Goal: Use online tool/utility: Utilize a website feature to perform a specific function

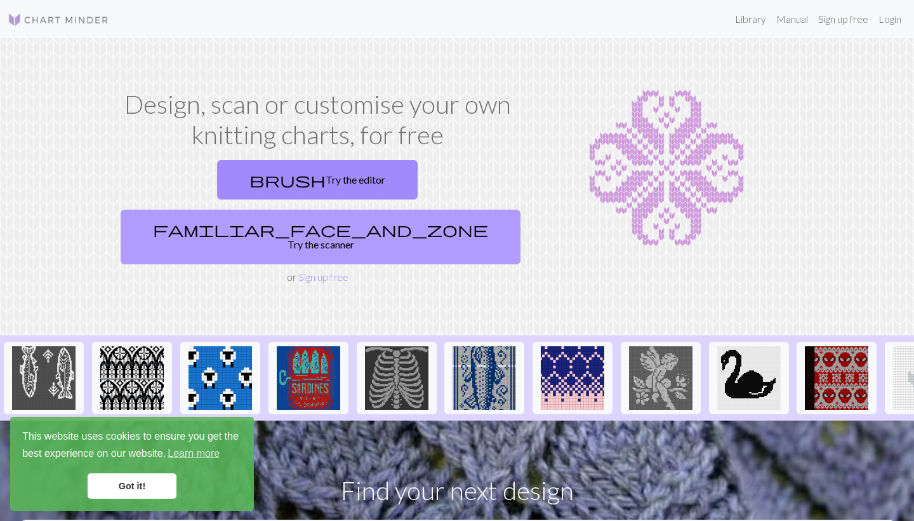
click at [431, 209] on link "familiar_face_and_zone Try the scanner" at bounding box center [321, 236] width 400 height 55
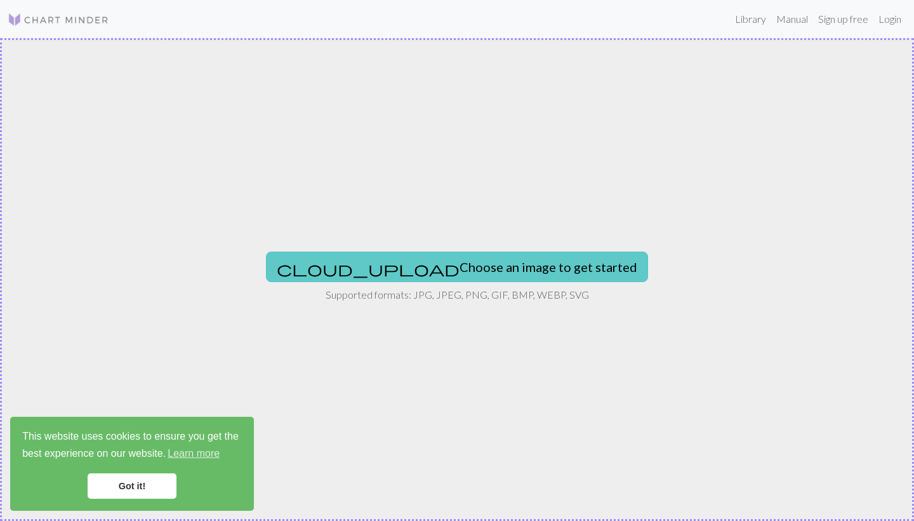
click at [442, 270] on button "cloud_upload Choose an image to get started" at bounding box center [457, 266] width 382 height 30
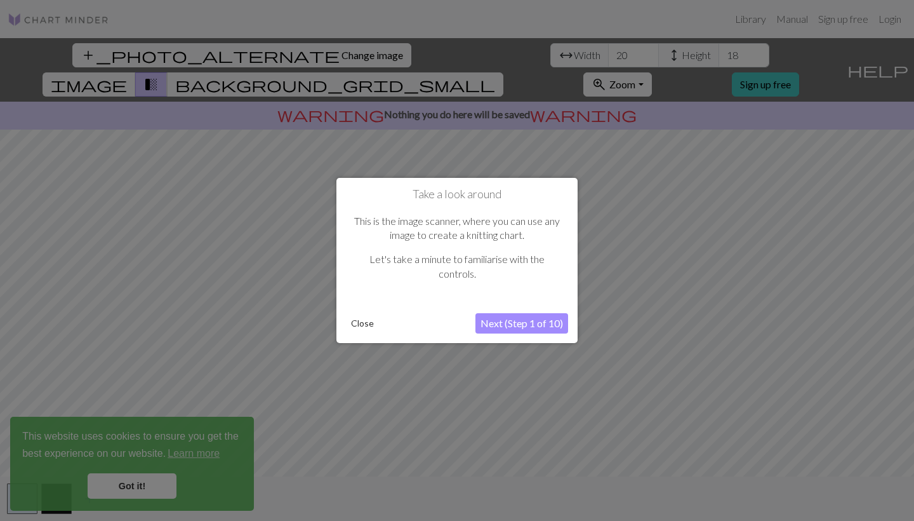
click at [531, 317] on button "Next (Step 1 of 10)" at bounding box center [521, 323] width 93 height 20
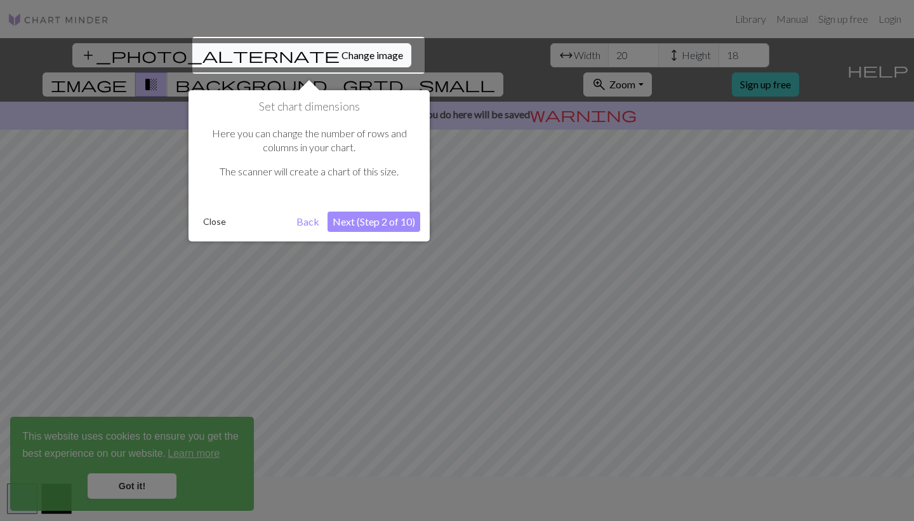
click at [402, 226] on button "Next (Step 2 of 10)" at bounding box center [374, 221] width 93 height 20
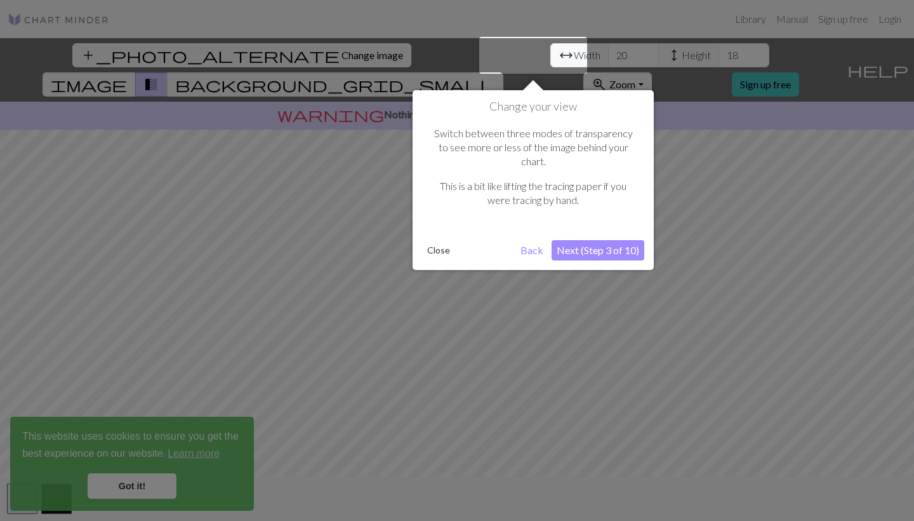
click at [596, 240] on button "Next (Step 3 of 10)" at bounding box center [598, 250] width 93 height 20
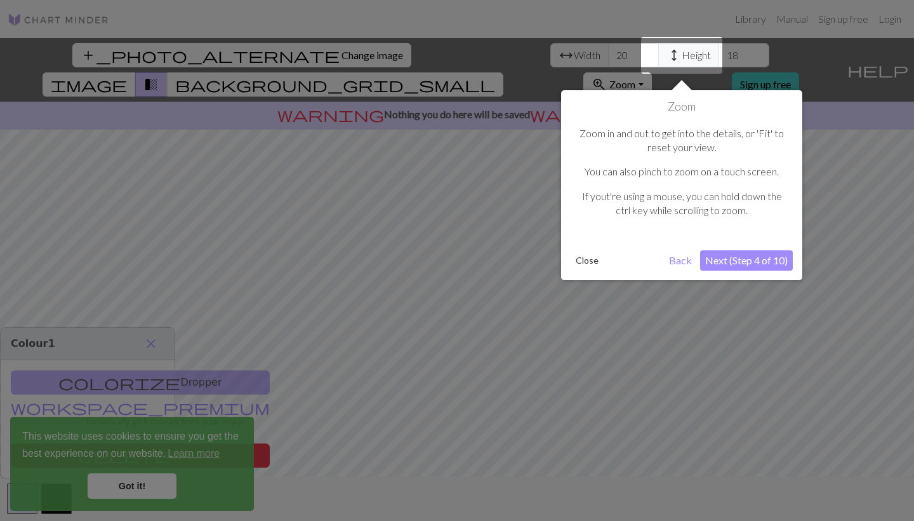
click at [739, 259] on button "Next (Step 4 of 10)" at bounding box center [746, 260] width 93 height 20
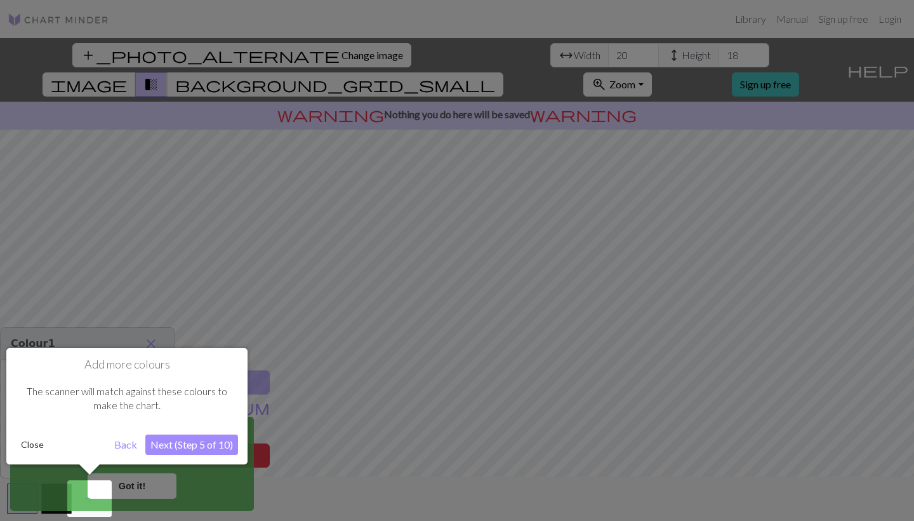
click at [184, 437] on button "Next (Step 5 of 10)" at bounding box center [191, 444] width 93 height 20
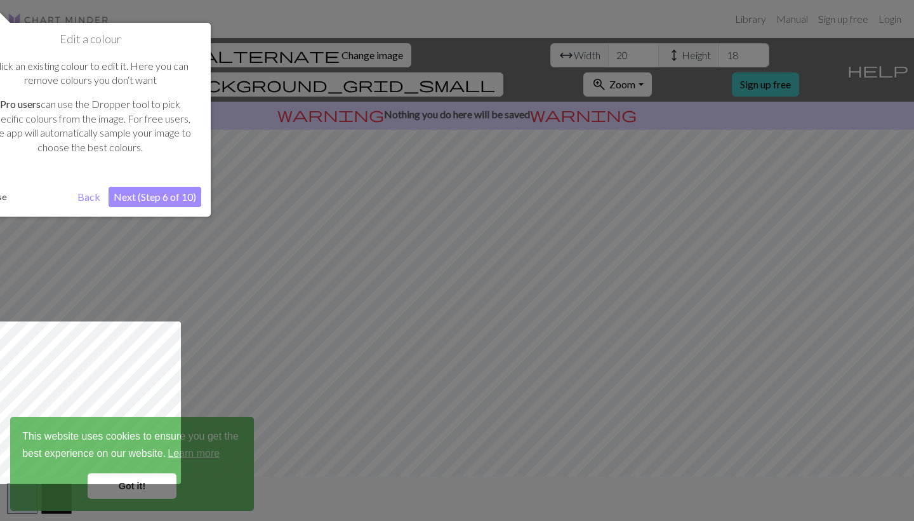
click at [176, 195] on button "Next (Step 6 of 10)" at bounding box center [155, 197] width 93 height 20
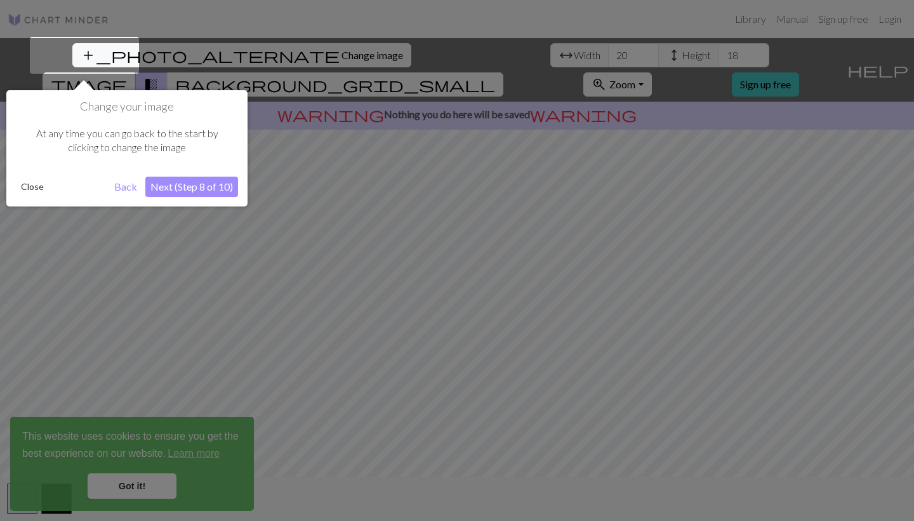
click at [206, 188] on button "Next (Step 8 of 10)" at bounding box center [191, 186] width 93 height 20
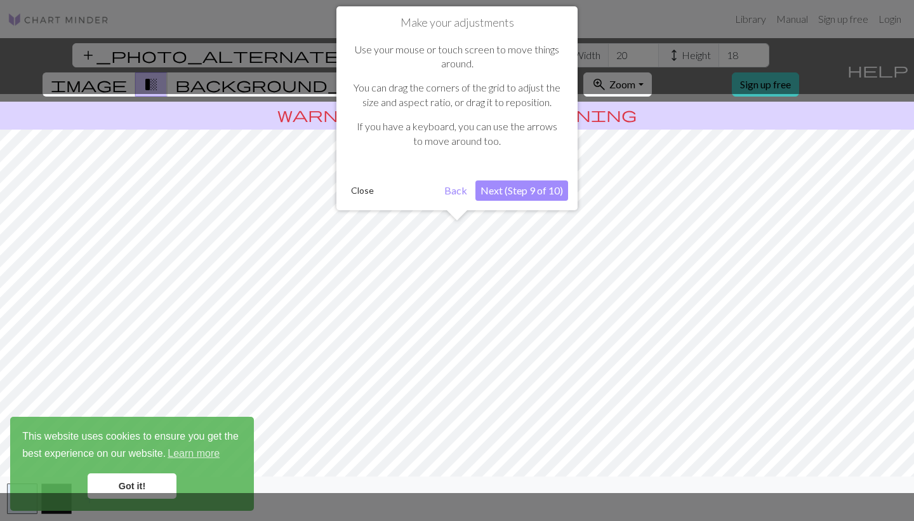
click at [529, 190] on button "Next (Step 9 of 10)" at bounding box center [521, 190] width 93 height 20
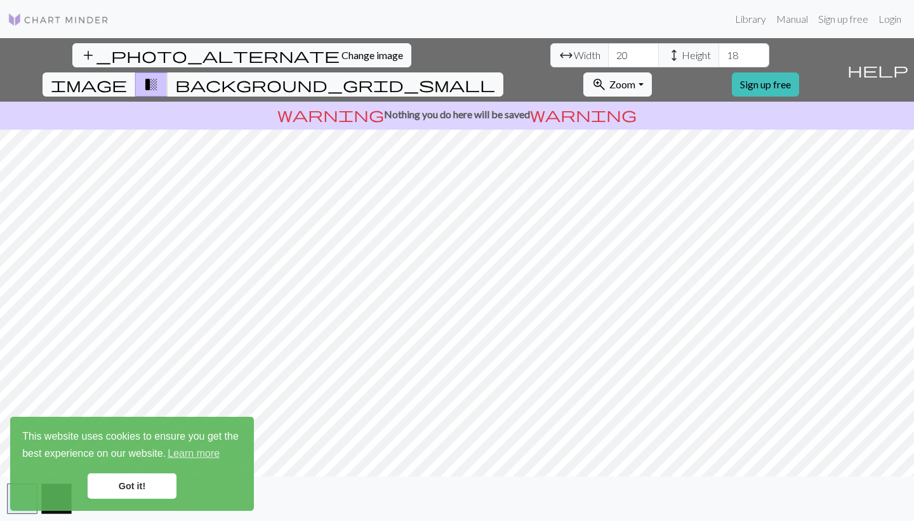
click at [161, 486] on link "Got it!" at bounding box center [132, 485] width 89 height 25
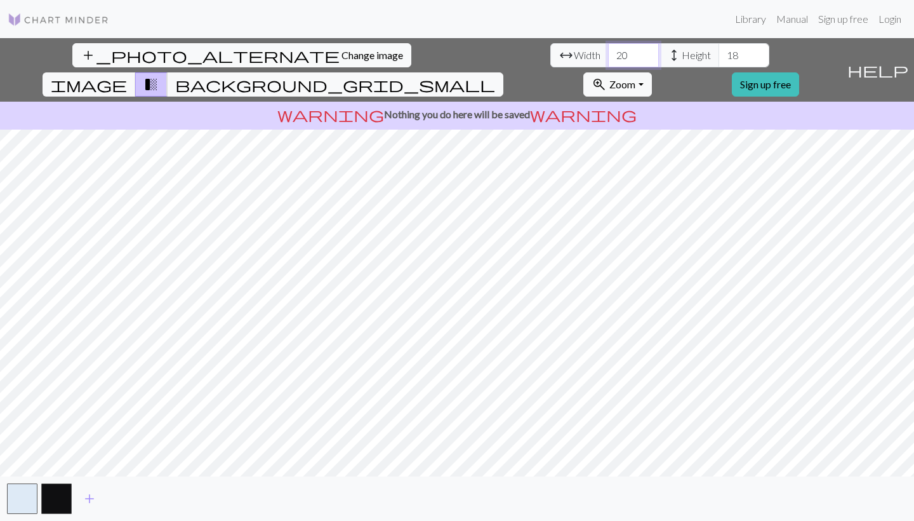
click at [608, 55] on input "20" at bounding box center [633, 55] width 51 height 24
type input "2"
type input "5"
type input "100"
click at [719, 52] on input "18" at bounding box center [744, 55] width 51 height 24
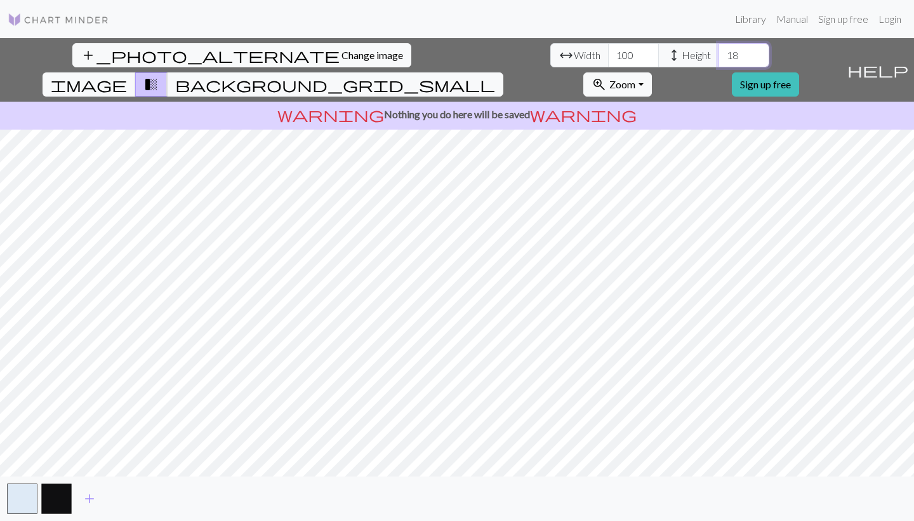
type input "1"
type input "100"
click at [429, 520] on div "add_photo_alternate Change image arrow_range Width 100 height Height 100 image …" at bounding box center [457, 279] width 914 height 482
click at [25, 489] on button "button" at bounding box center [22, 498] width 30 height 30
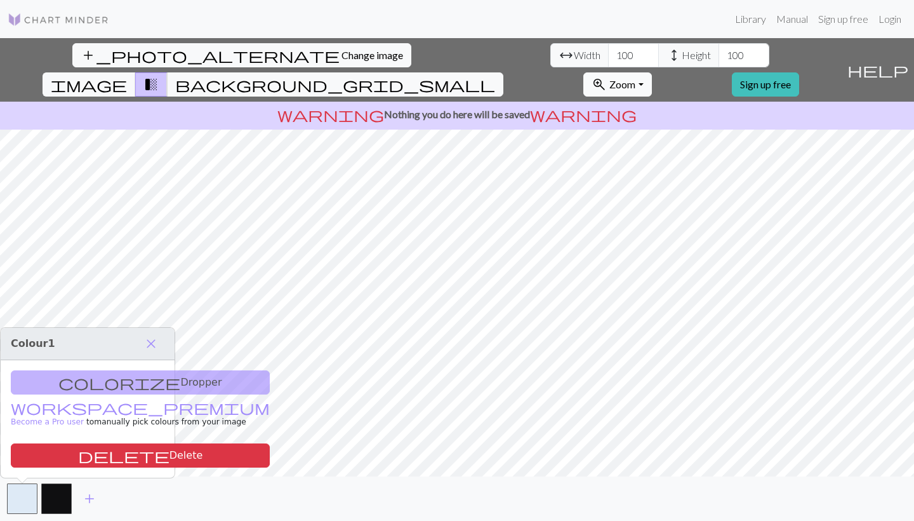
click at [635, 78] on span "Zoom" at bounding box center [622, 84] width 26 height 12
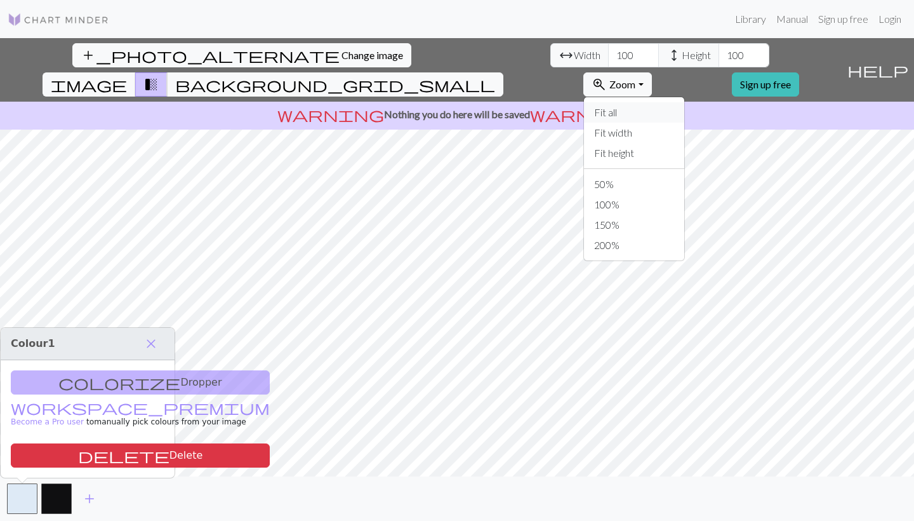
click at [684, 102] on button "Fit all" at bounding box center [634, 112] width 100 height 20
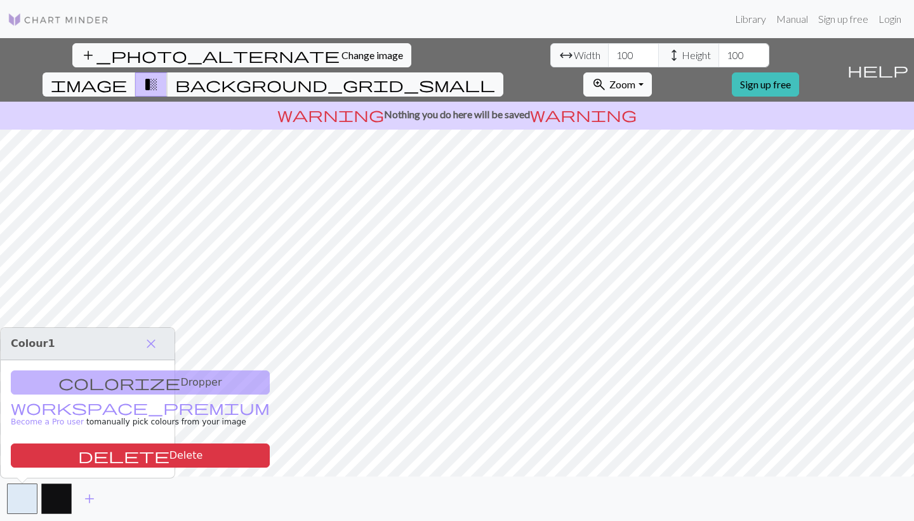
click at [651, 72] on button "zoom_in Zoom Zoom" at bounding box center [617, 84] width 68 height 24
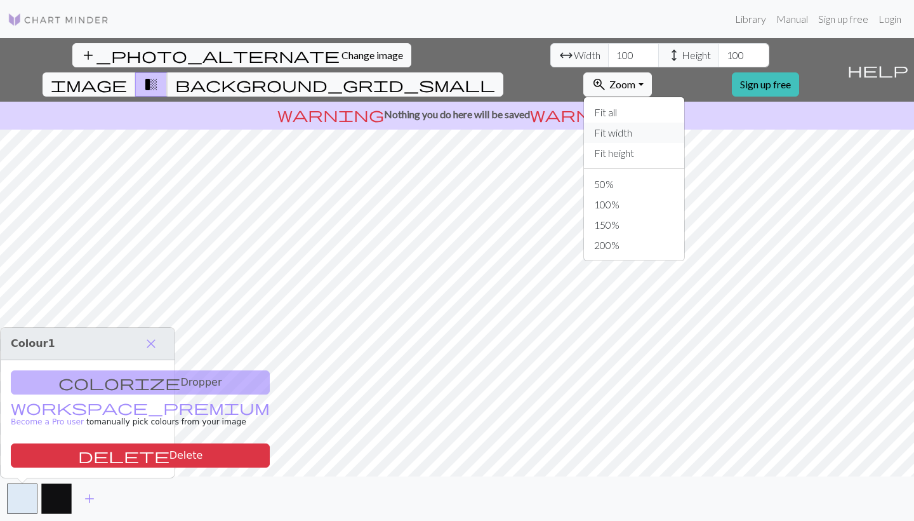
click at [684, 123] on button "Fit width" at bounding box center [634, 133] width 100 height 20
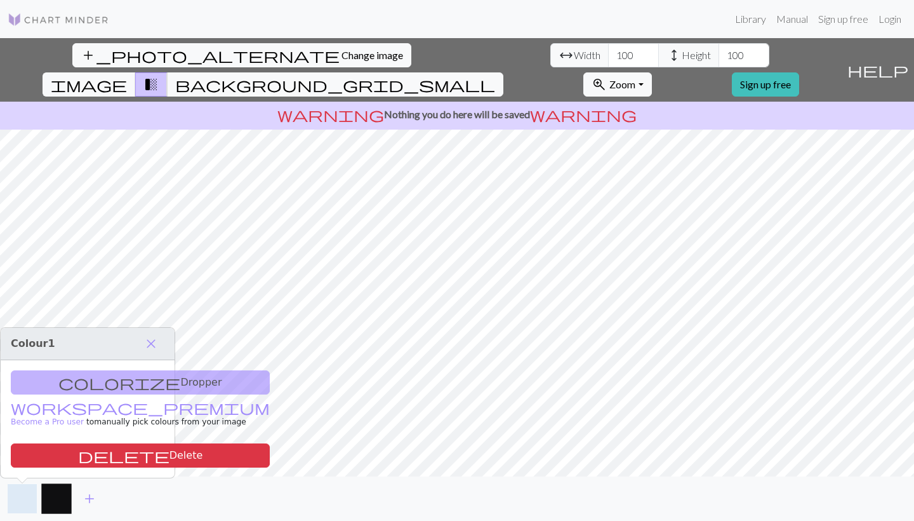
click at [31, 490] on button "button" at bounding box center [22, 498] width 30 height 30
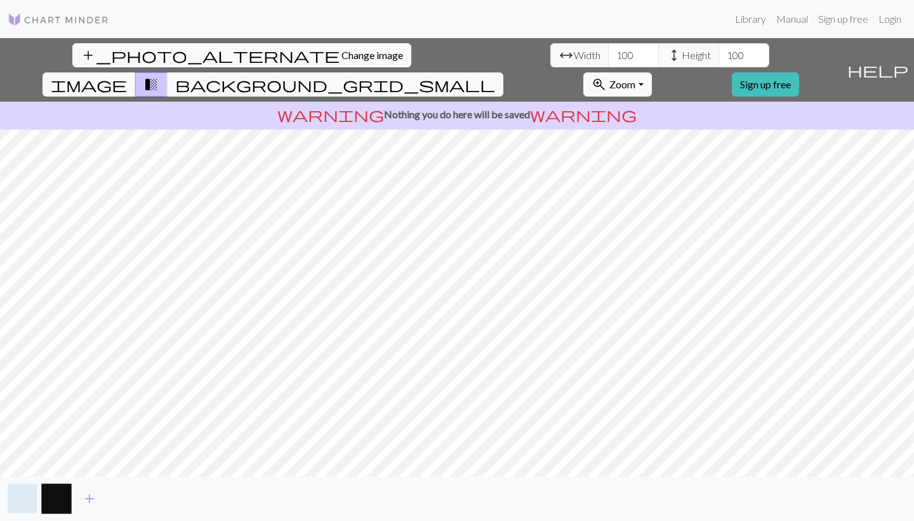
click at [18, 500] on button "button" at bounding box center [22, 498] width 30 height 30
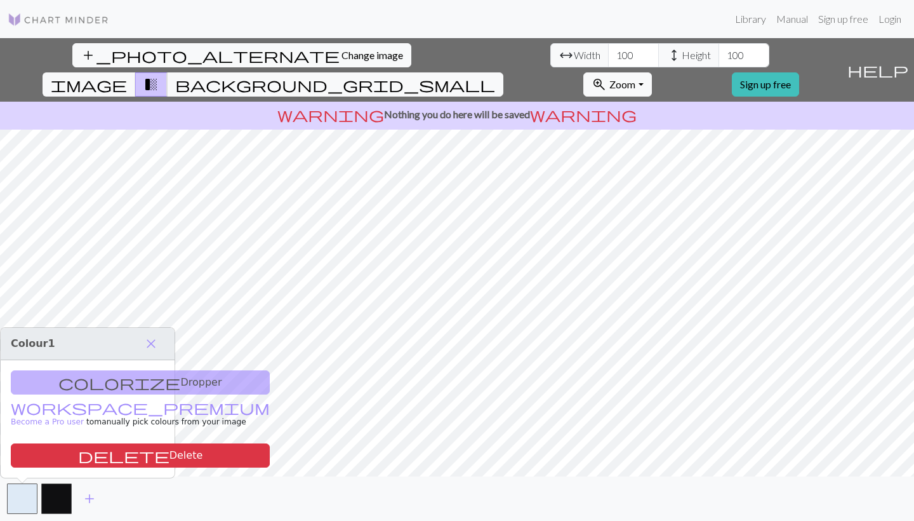
click at [116, 382] on div "colorize Dropper workspace_premium Become a Pro user to manually pick colours f…" at bounding box center [88, 418] width 174 height 117
click at [40, 333] on h3 "Colour 1 close" at bounding box center [88, 344] width 174 height 32
click at [22, 494] on button "button" at bounding box center [22, 498] width 30 height 30
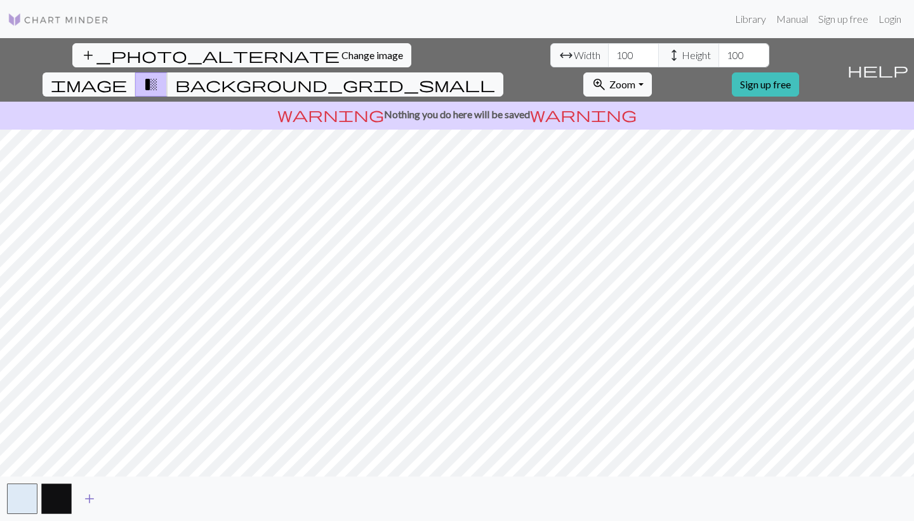
click at [90, 491] on span "add" at bounding box center [89, 498] width 15 height 18
click at [90, 491] on button "button" at bounding box center [91, 498] width 30 height 30
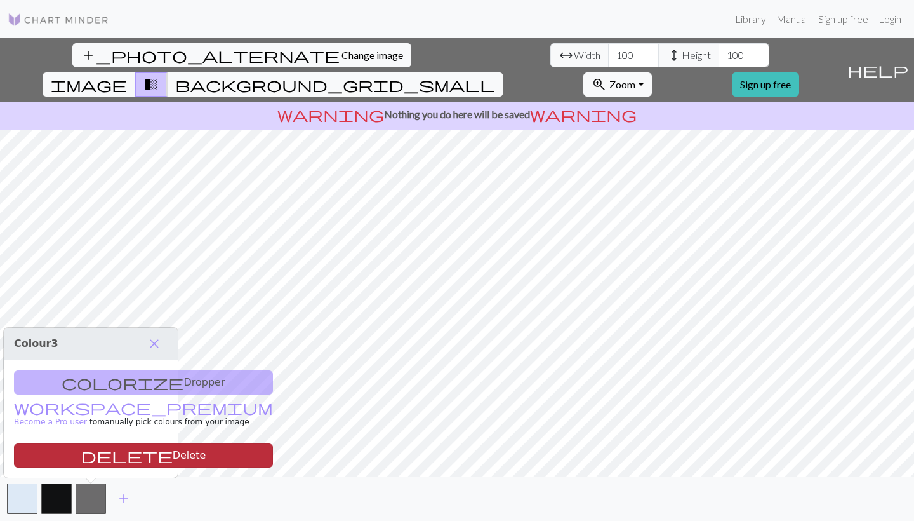
click at [116, 458] on button "delete Delete" at bounding box center [143, 455] width 259 height 24
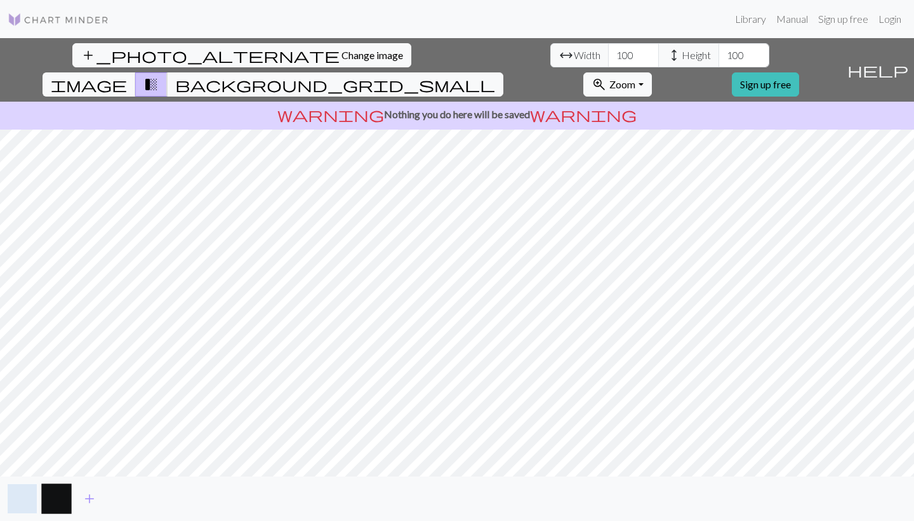
click at [26, 493] on button "button" at bounding box center [22, 498] width 30 height 30
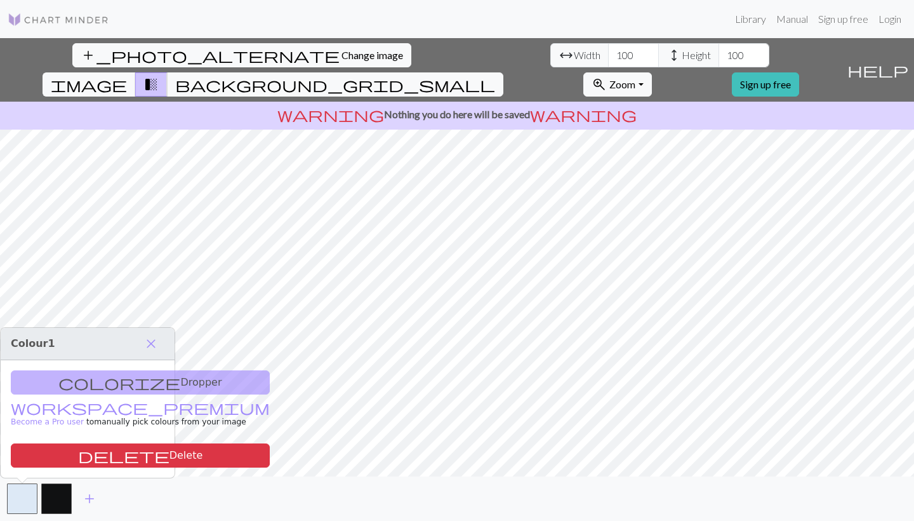
click at [34, 340] on span "Colour 1" at bounding box center [33, 343] width 44 height 12
click at [22, 496] on button "button" at bounding box center [22, 498] width 30 height 30
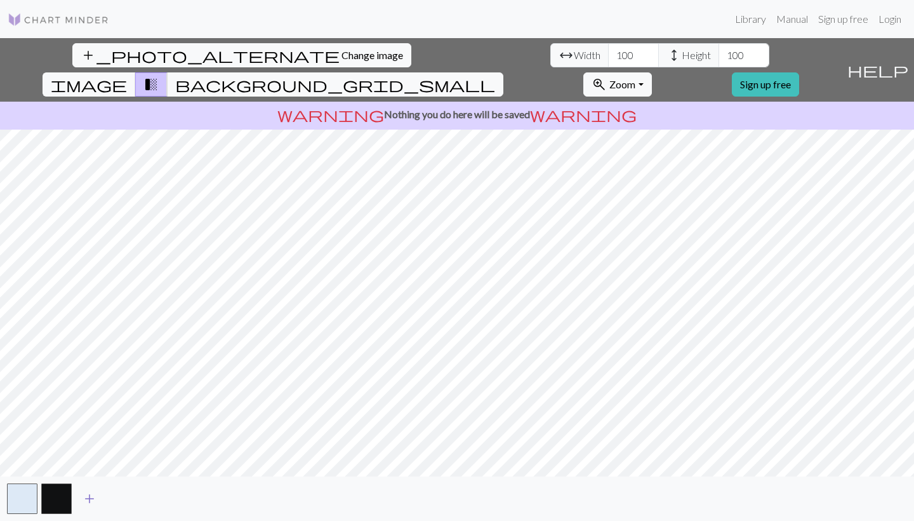
click at [98, 499] on button "add" at bounding box center [90, 498] width 32 height 24
click at [130, 495] on span "add" at bounding box center [123, 498] width 15 height 18
click at [150, 493] on span "add" at bounding box center [157, 498] width 15 height 18
click at [185, 493] on span "add" at bounding box center [192, 498] width 15 height 18
click at [165, 498] on button "button" at bounding box center [159, 498] width 30 height 30
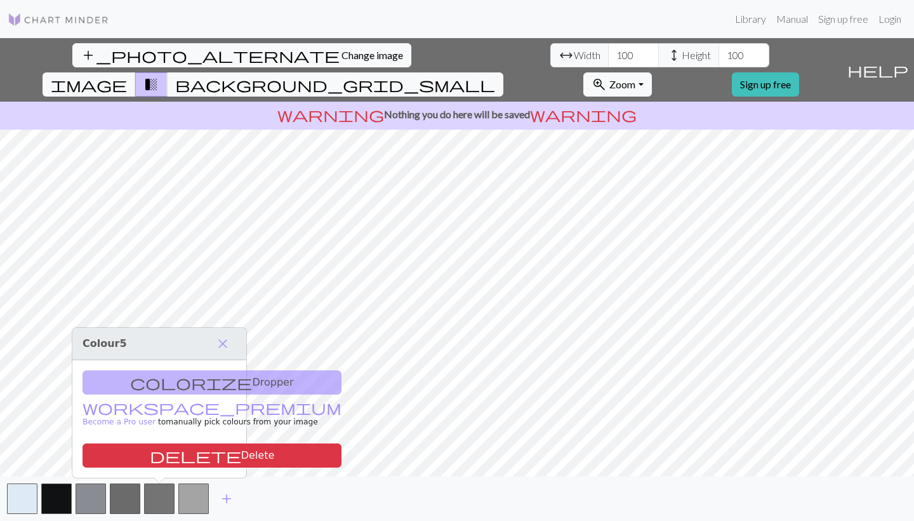
click at [180, 374] on div "colorize Dropper workspace_premium Become a Pro user to manually pick colours f…" at bounding box center [159, 418] width 174 height 117
click at [133, 410] on link "workspace_premium Become a Pro user" at bounding box center [212, 415] width 259 height 22
click at [223, 344] on span "close" at bounding box center [222, 344] width 15 height 18
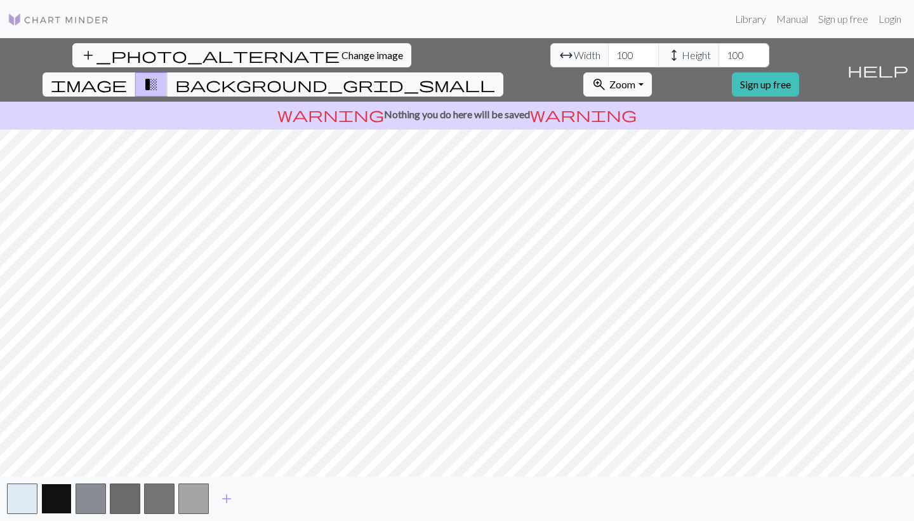
click at [57, 502] on button "button" at bounding box center [56, 498] width 30 height 30
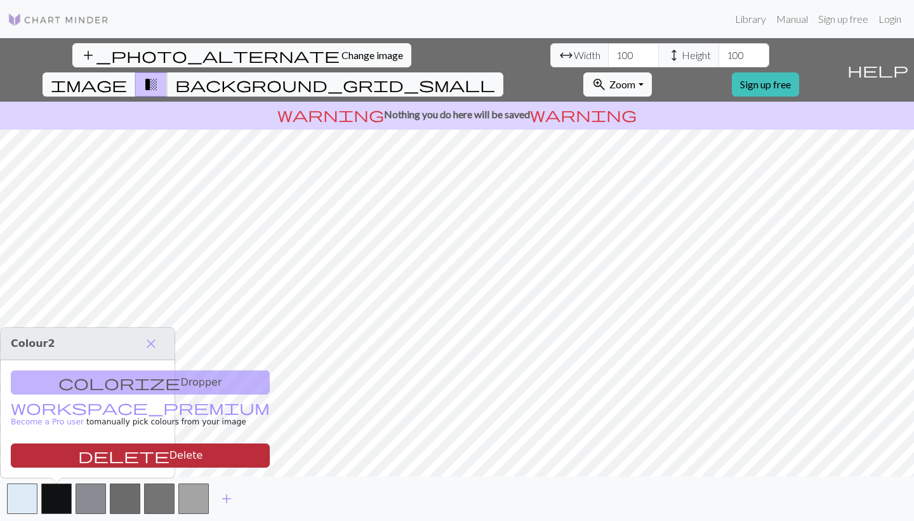
click at [88, 448] on button "delete Delete" at bounding box center [140, 455] width 259 height 24
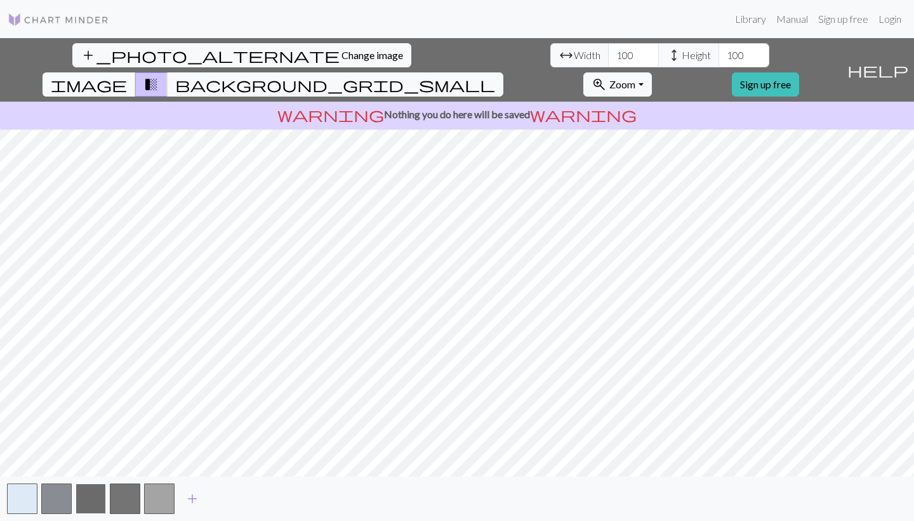
click at [83, 489] on button "button" at bounding box center [91, 498] width 30 height 30
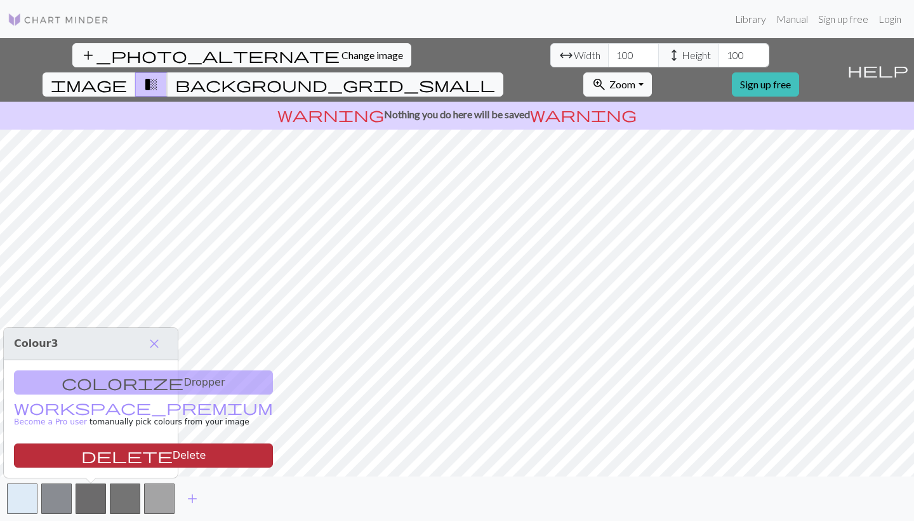
click at [81, 454] on span "delete" at bounding box center [126, 455] width 91 height 18
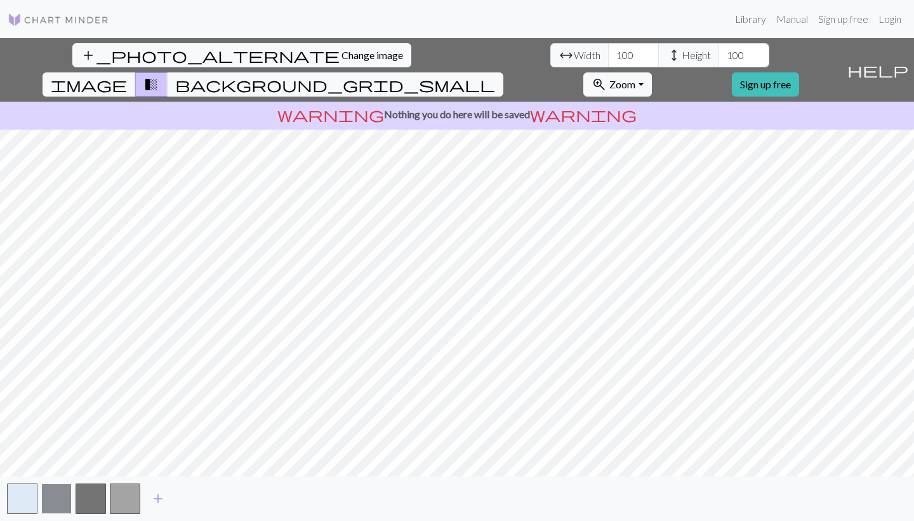
click at [69, 493] on button "button" at bounding box center [56, 498] width 30 height 30
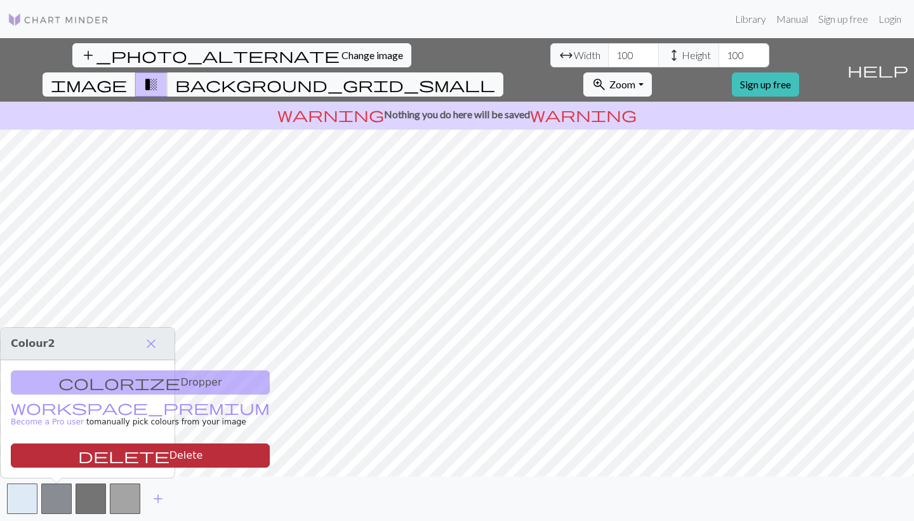
click at [78, 451] on span "delete" at bounding box center [123, 455] width 91 height 18
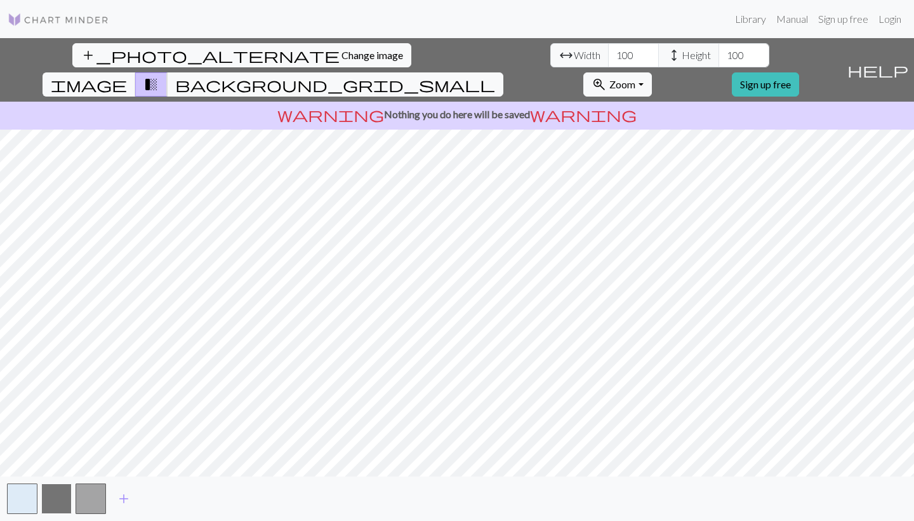
click at [67, 489] on button "button" at bounding box center [56, 498] width 30 height 30
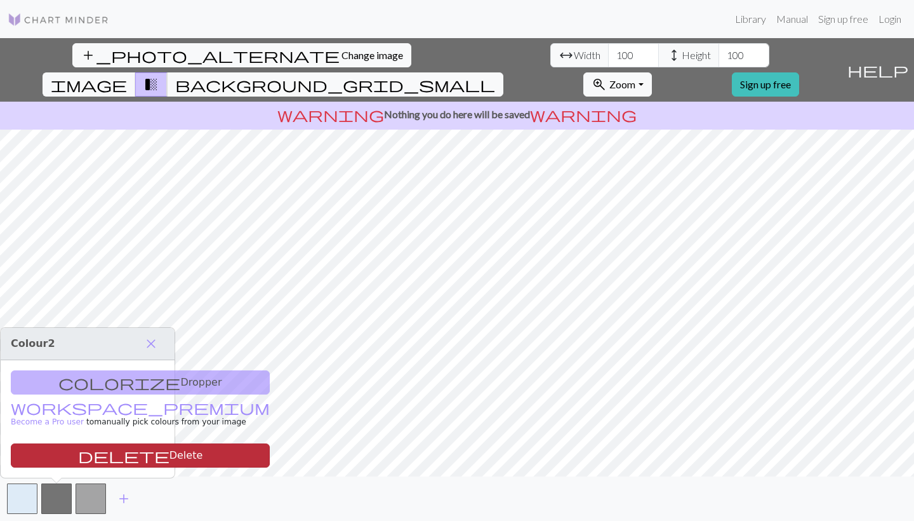
click at [78, 452] on span "delete" at bounding box center [123, 455] width 91 height 18
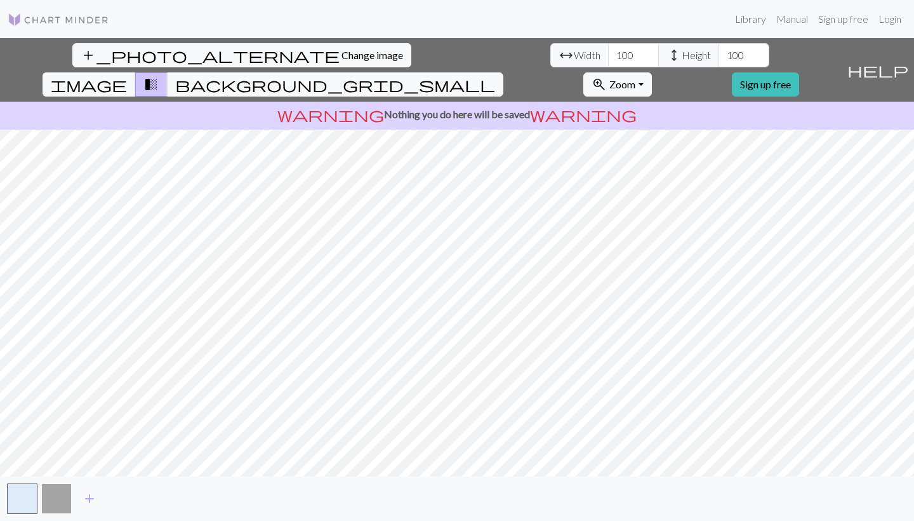
click at [63, 491] on button "button" at bounding box center [56, 498] width 30 height 30
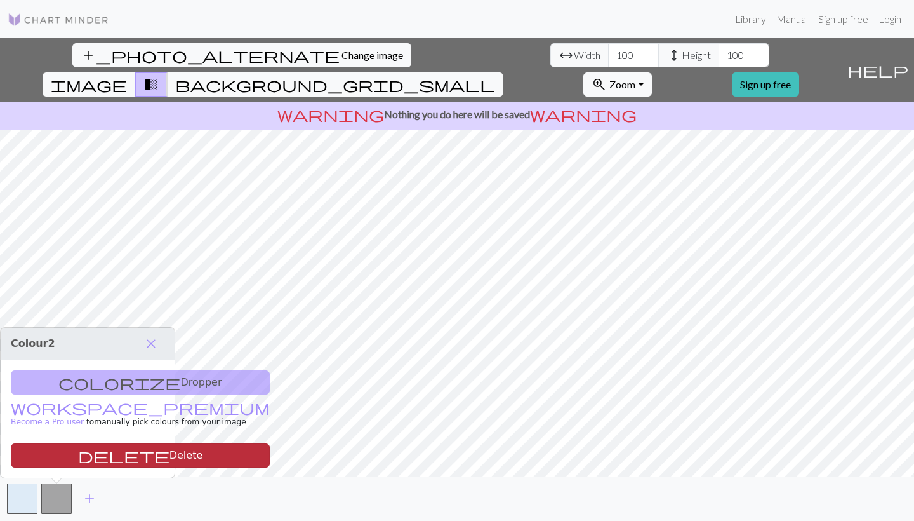
click at [78, 460] on span "delete" at bounding box center [123, 455] width 91 height 18
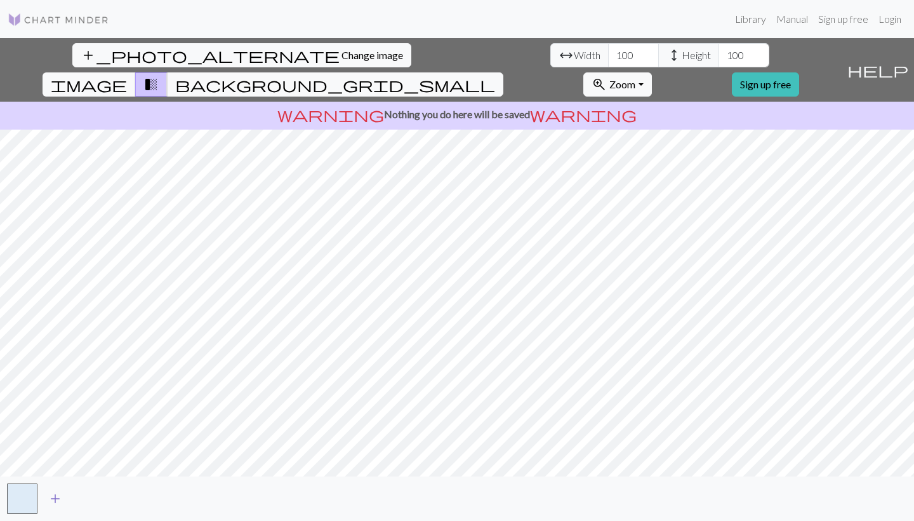
click at [55, 499] on span "add" at bounding box center [55, 498] width 15 height 18
click at [608, 51] on input "100" at bounding box center [633, 55] width 51 height 24
type input "1"
type input "15"
click at [719, 53] on input "100" at bounding box center [744, 55] width 51 height 24
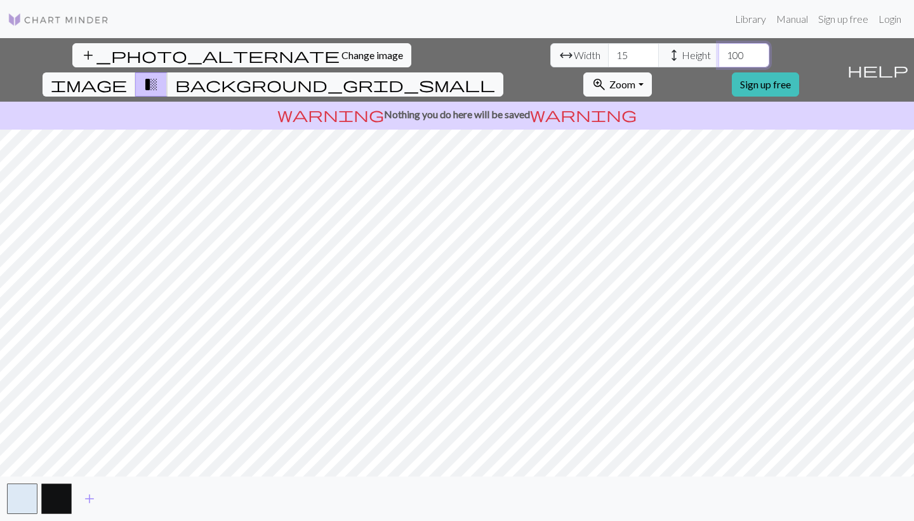
click at [719, 56] on input "100" at bounding box center [744, 55] width 51 height 24
click at [342, 60] on span "Change image" at bounding box center [373, 55] width 62 height 12
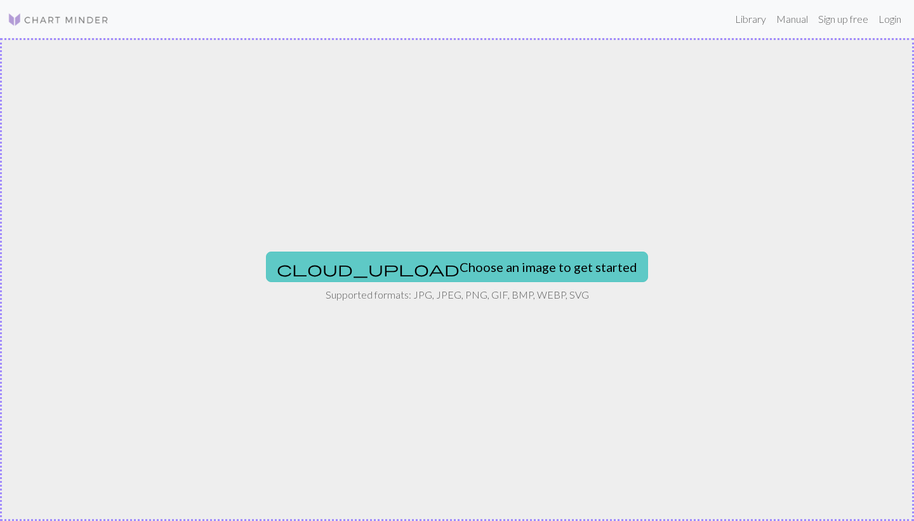
click at [430, 268] on button "cloud_upload Choose an image to get started" at bounding box center [457, 266] width 382 height 30
click at [419, 272] on button "cloud_upload Choose an image to get started" at bounding box center [457, 266] width 382 height 30
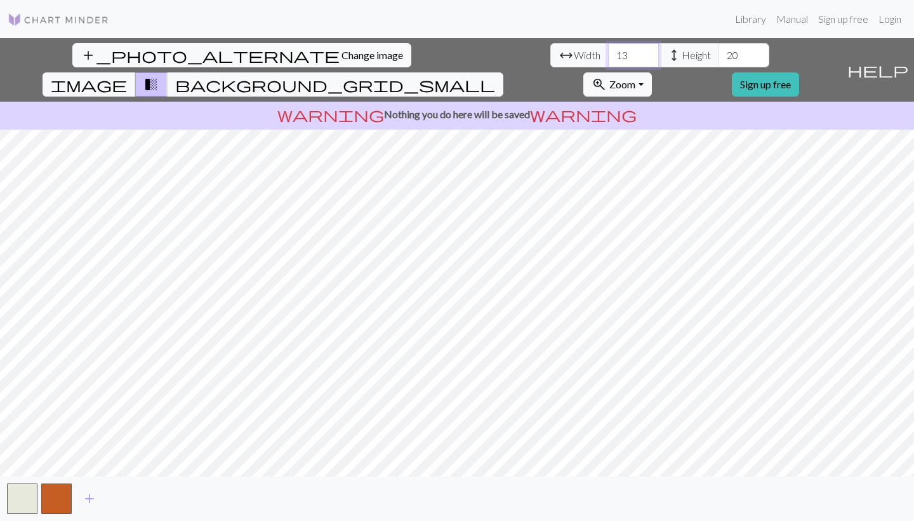
click at [608, 55] on input "13" at bounding box center [633, 55] width 51 height 24
type input "1"
type input "150"
click at [719, 51] on input "20" at bounding box center [744, 55] width 51 height 24
type input "2"
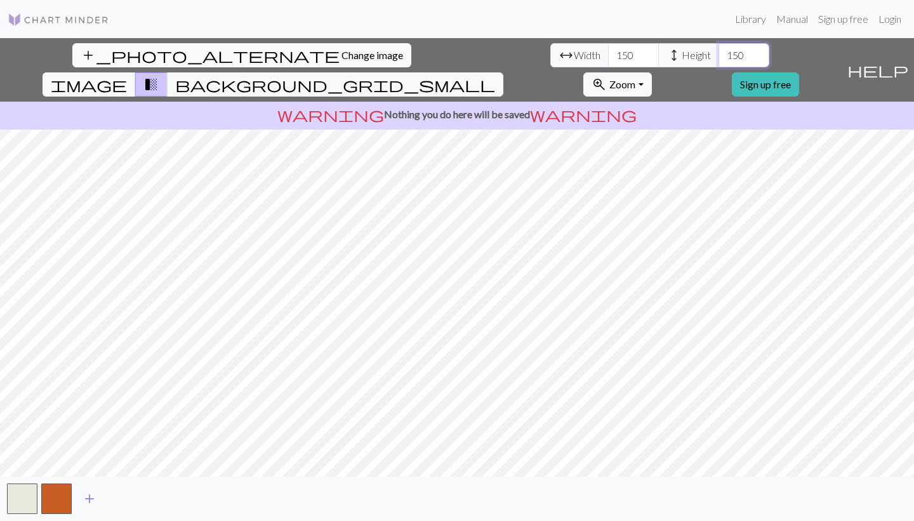
type input "150"
click at [89, 493] on span "add" at bounding box center [89, 498] width 15 height 18
click at [129, 497] on span "add" at bounding box center [123, 498] width 15 height 18
click at [129, 497] on button "button" at bounding box center [125, 498] width 30 height 30
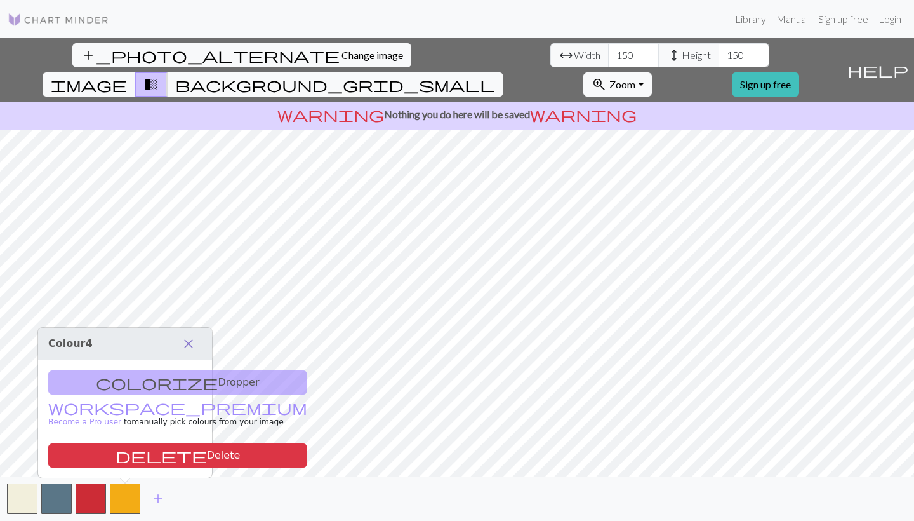
click at [189, 339] on span "close" at bounding box center [188, 344] width 15 height 18
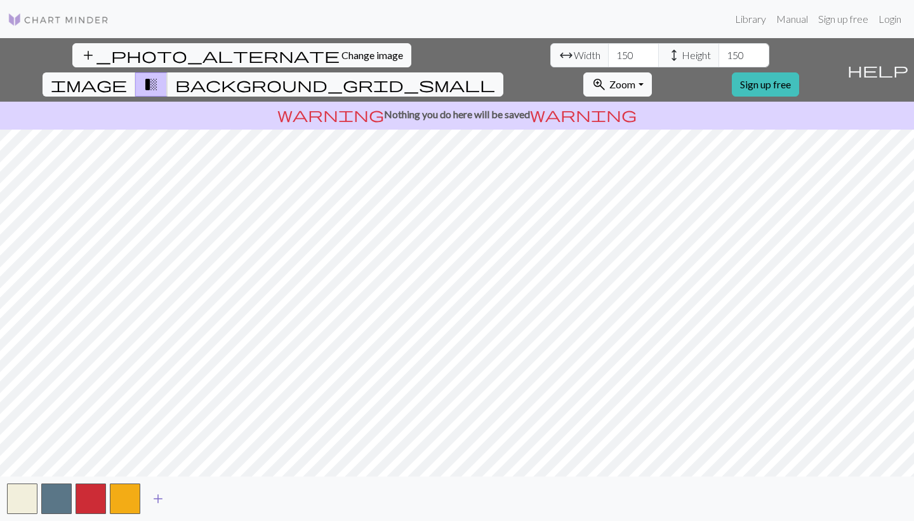
click at [153, 499] on span "add" at bounding box center [157, 498] width 15 height 18
click at [187, 498] on span "add" at bounding box center [192, 498] width 15 height 18
click at [218, 496] on button "add" at bounding box center [227, 498] width 32 height 24
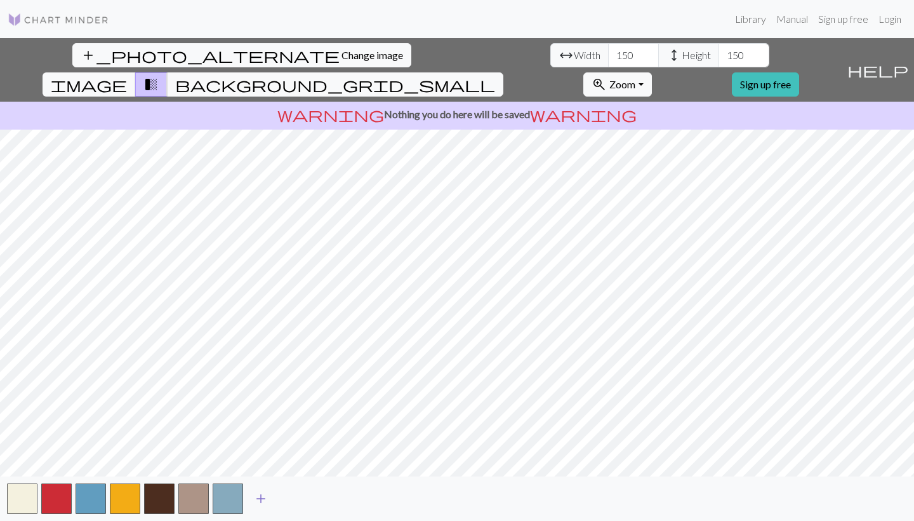
click at [255, 495] on span "add" at bounding box center [260, 498] width 15 height 18
click at [289, 493] on span "add" at bounding box center [295, 498] width 15 height 18
click at [317, 498] on button "add" at bounding box center [330, 498] width 32 height 24
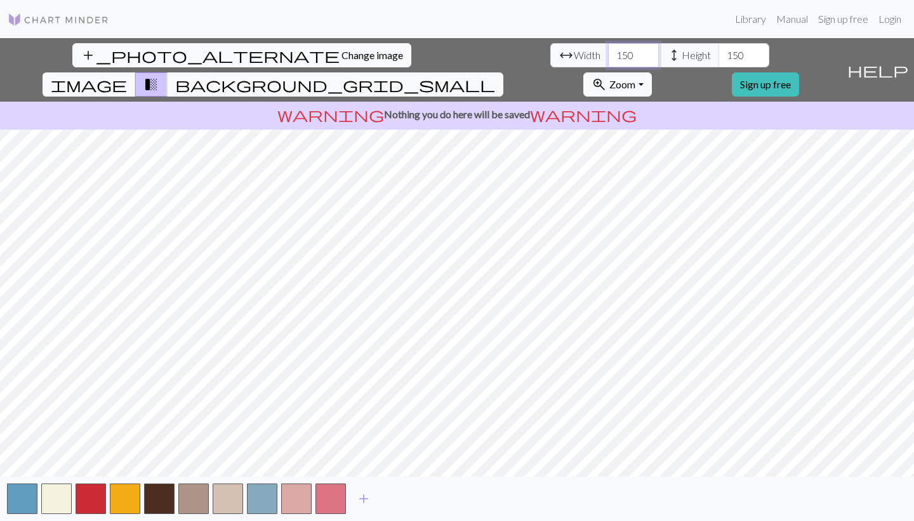
click at [608, 60] on input "150" at bounding box center [633, 55] width 51 height 24
type input "1"
type input "92"
click at [719, 53] on input "150" at bounding box center [744, 55] width 51 height 24
click at [719, 55] on input "150" at bounding box center [744, 55] width 51 height 24
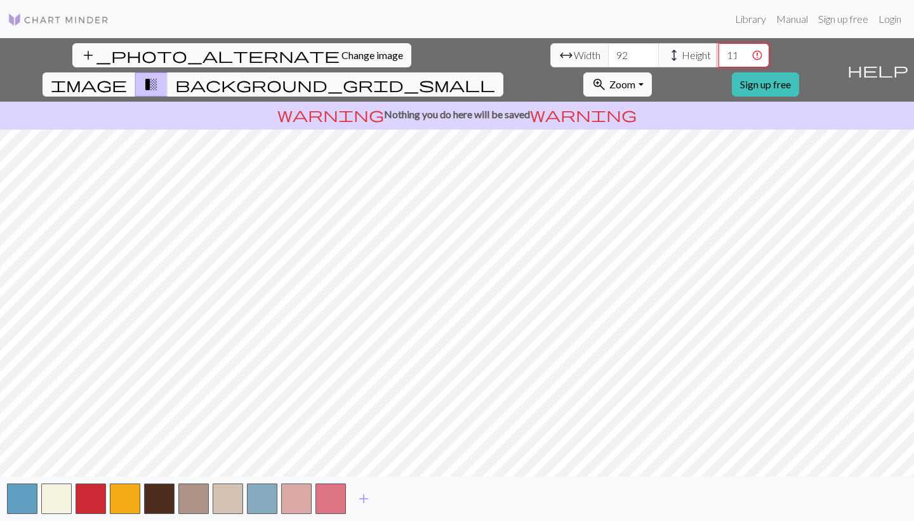
click at [719, 56] on input "1156" at bounding box center [744, 55] width 51 height 24
click at [719, 53] on input "1156" at bounding box center [744, 55] width 51 height 24
click at [719, 55] on input "1156" at bounding box center [744, 55] width 51 height 24
click at [719, 52] on input "1156" at bounding box center [744, 55] width 51 height 24
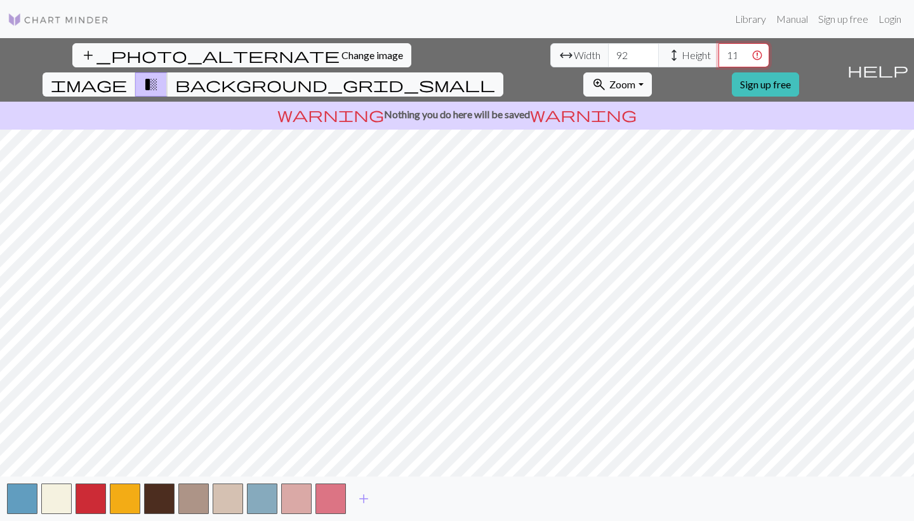
click at [719, 51] on input "1156" at bounding box center [744, 55] width 51 height 24
click at [719, 53] on input "1157" at bounding box center [744, 55] width 51 height 24
click at [719, 53] on input "1158" at bounding box center [744, 55] width 51 height 24
click at [719, 53] on input "1159" at bounding box center [744, 55] width 51 height 24
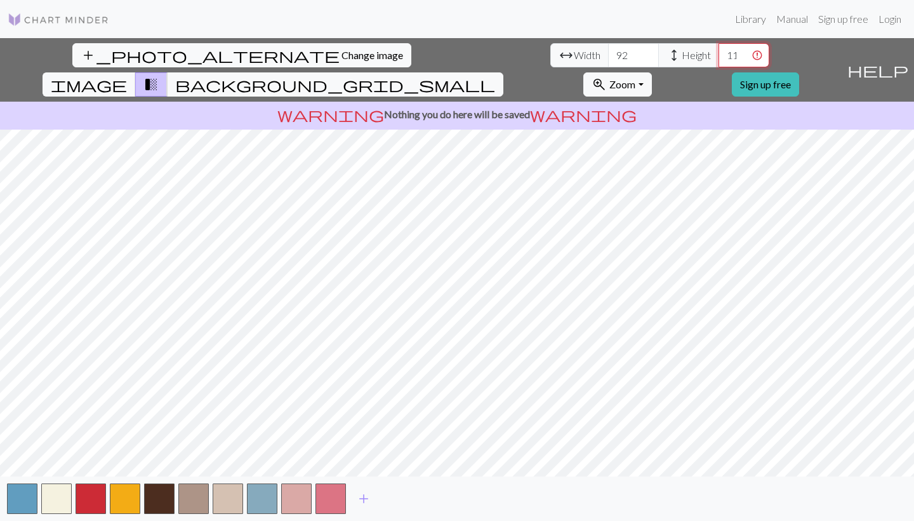
click at [719, 56] on input "1158" at bounding box center [744, 55] width 51 height 24
click at [719, 52] on input "1159" at bounding box center [744, 55] width 51 height 24
type input "1160"
click at [719, 52] on input "1160" at bounding box center [744, 55] width 51 height 24
drag, startPoint x: 901, startPoint y: 69, endPoint x: 899, endPoint y: 48, distance: 21.7
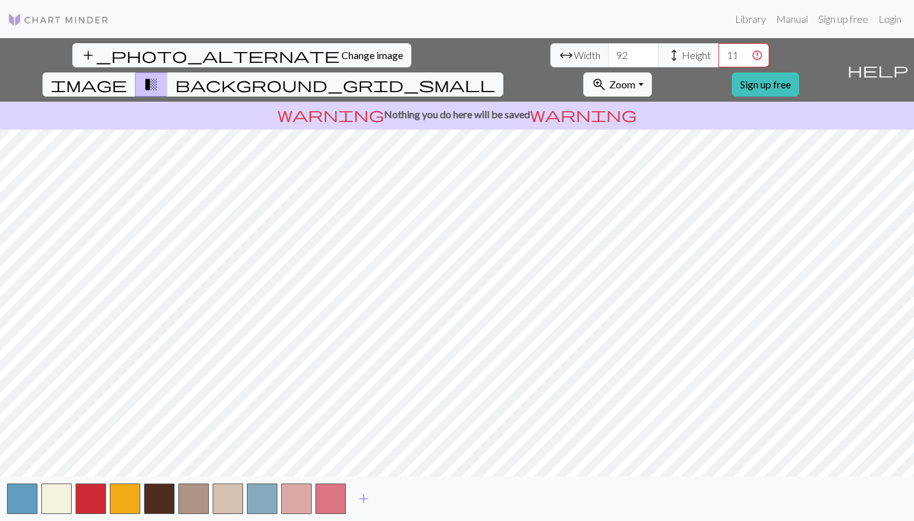
click at [899, 48] on button "help Show me around" at bounding box center [878, 69] width 72 height 63
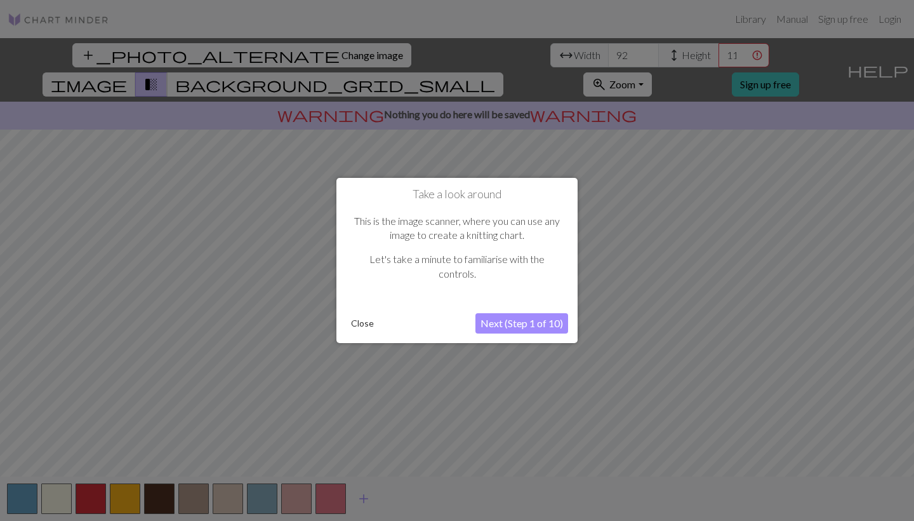
click at [356, 319] on button "Close" at bounding box center [362, 323] width 33 height 19
